Goal: Use online tool/utility: Use online tool/utility

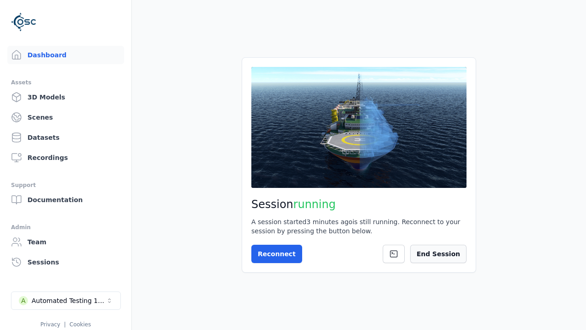
click at [450, 254] on button "End Session" at bounding box center [438, 254] width 56 height 18
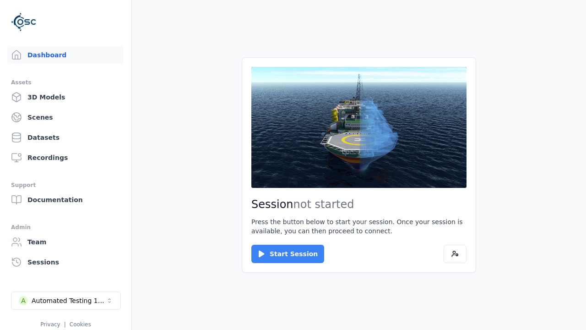
click at [282, 254] on button "Start Session" at bounding box center [287, 254] width 73 height 18
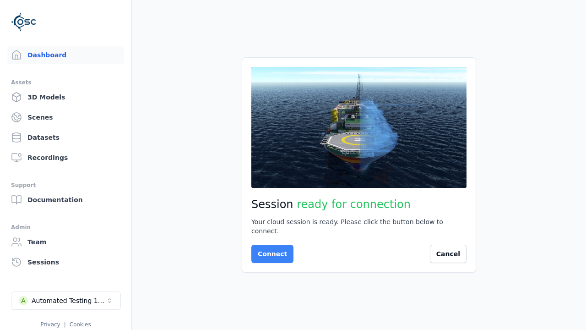
click at [270, 249] on button "Connect" at bounding box center [272, 254] width 42 height 18
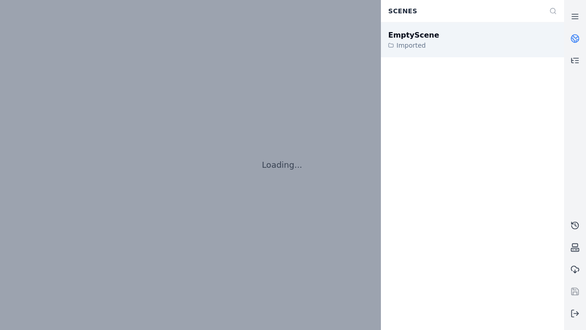
click at [408, 35] on div "EmptyScene" at bounding box center [413, 35] width 51 height 11
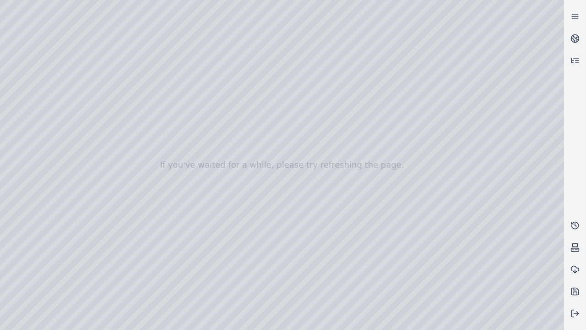
click at [5, 61] on div at bounding box center [282, 165] width 564 height 330
